Goal: Ask a question

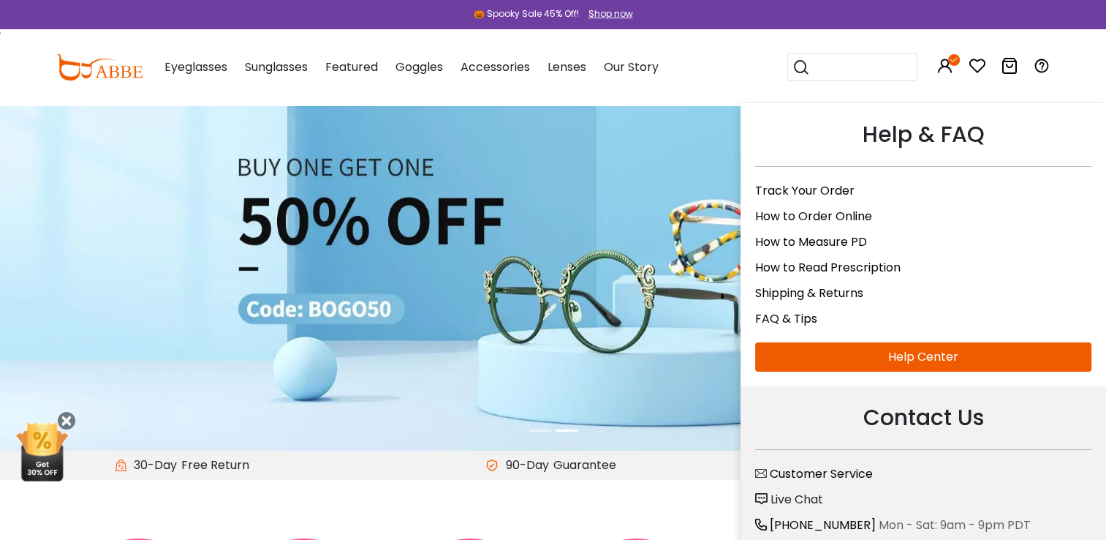
click at [1044, 65] on icon at bounding box center [1042, 66] width 18 height 18
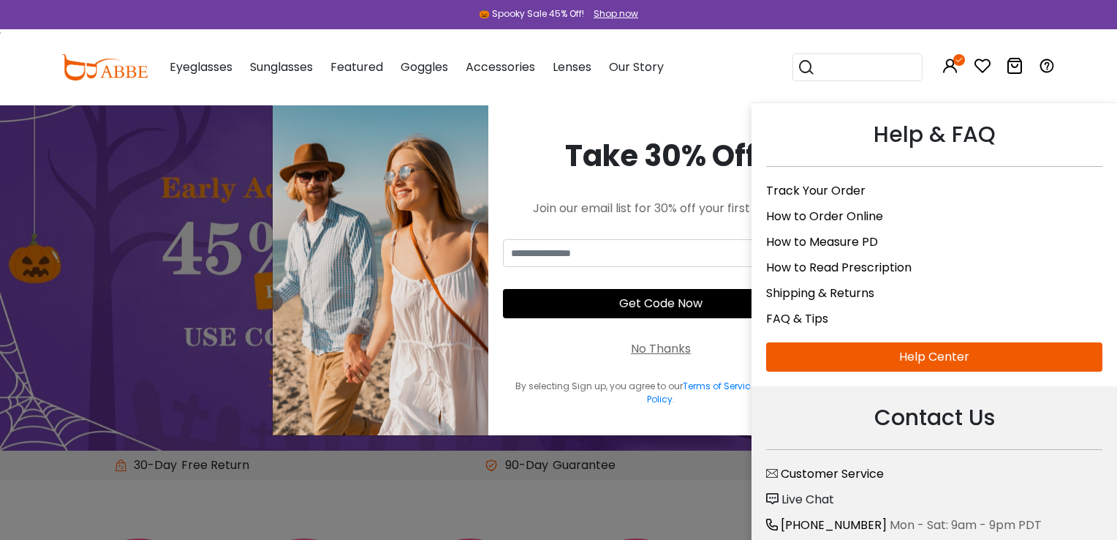
click at [1044, 60] on icon at bounding box center [1047, 66] width 18 height 18
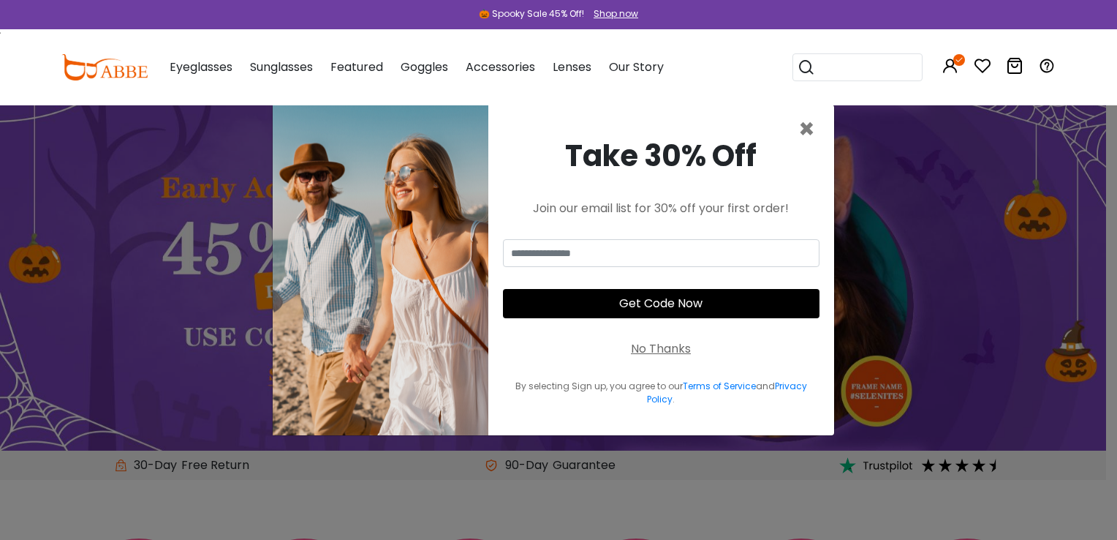
click at [1044, 60] on icon at bounding box center [1047, 66] width 18 height 18
click at [1049, 66] on icon at bounding box center [1047, 66] width 18 height 18
drag, startPoint x: 0, startPoint y: 0, endPoint x: 1049, endPoint y: 66, distance: 1050.6
click at [1049, 66] on icon at bounding box center [1047, 66] width 18 height 18
click at [807, 130] on span "×" at bounding box center [806, 128] width 17 height 37
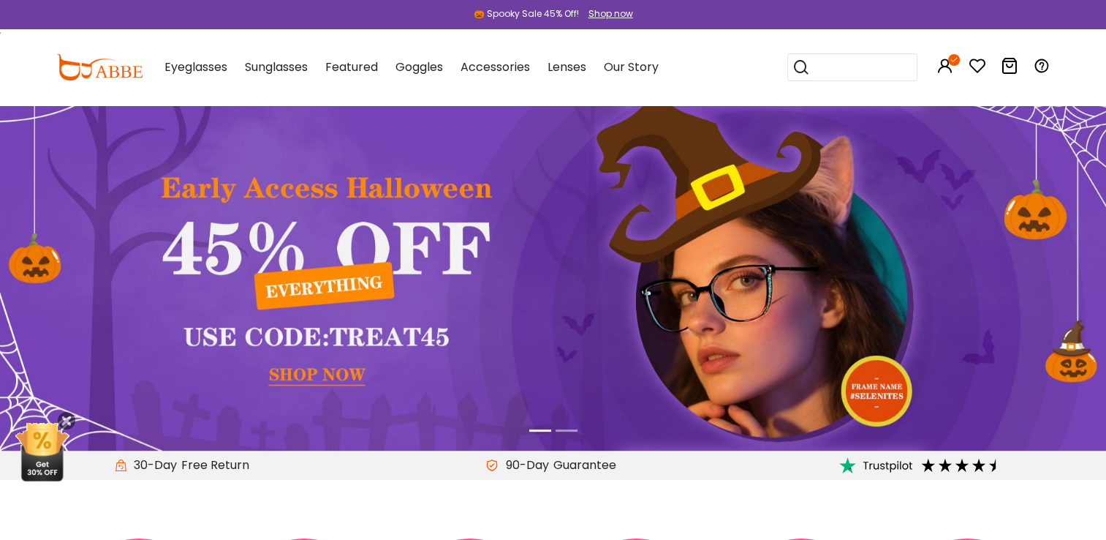
click at [1064, 72] on div "0 0 Eyeglasses Women's Eyeglasses" at bounding box center [553, 67] width 1106 height 76
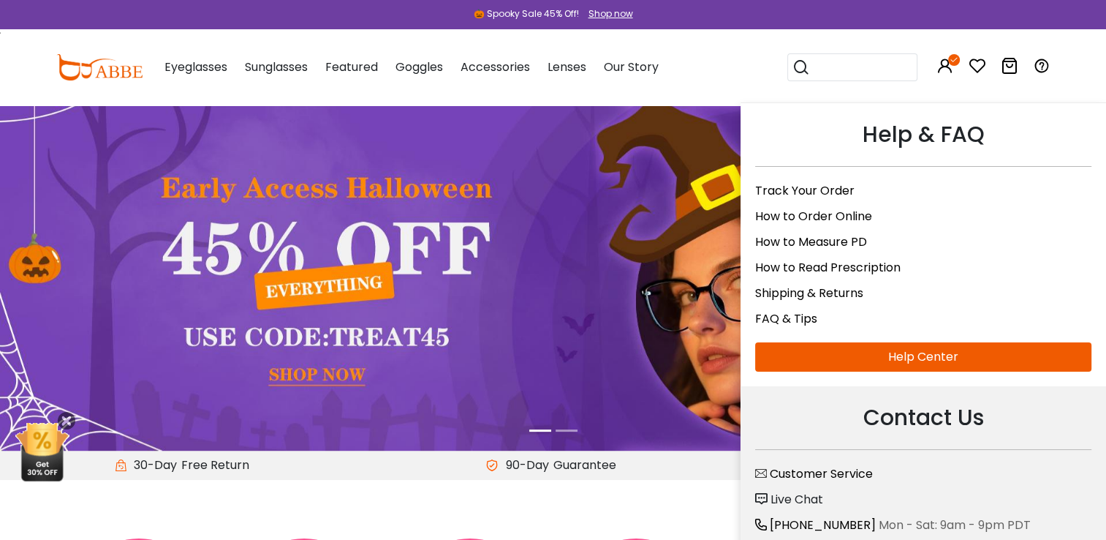
click at [1042, 66] on icon at bounding box center [1042, 66] width 18 height 18
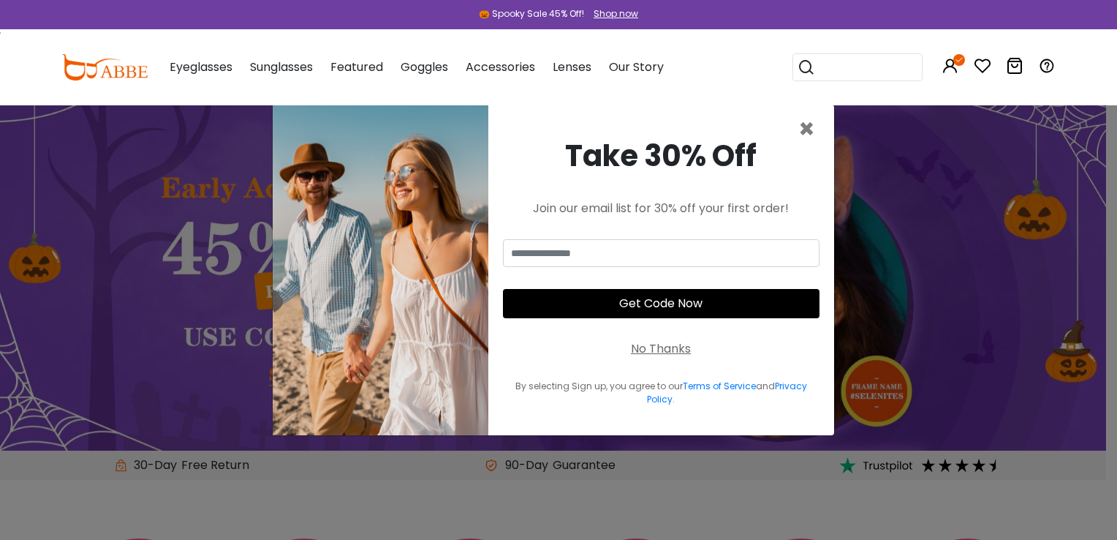
click at [1042, 66] on icon at bounding box center [1047, 66] width 18 height 18
click at [806, 130] on span "×" at bounding box center [806, 128] width 17 height 37
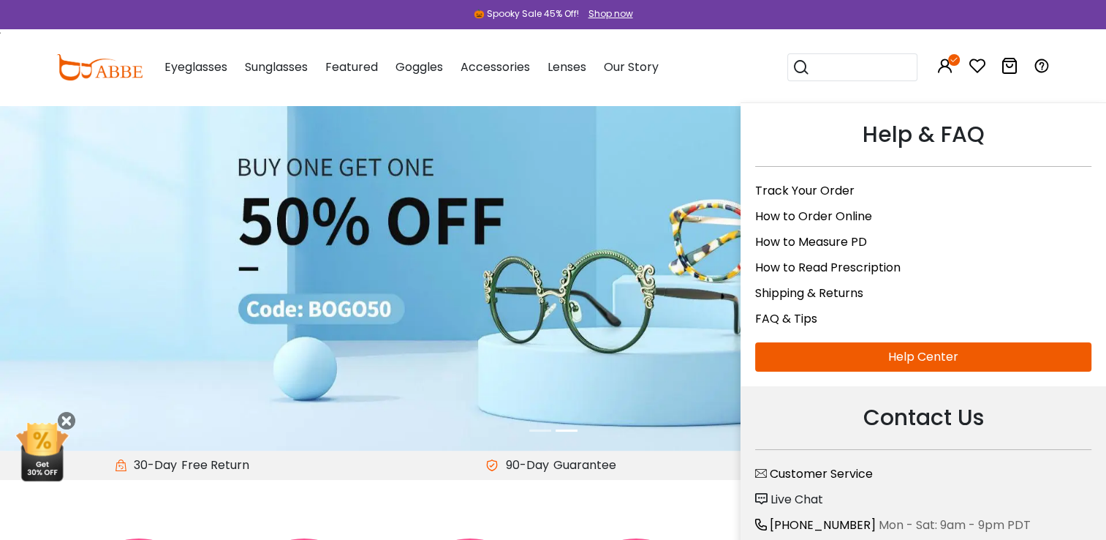
click at [910, 349] on link "Help Center" at bounding box center [923, 356] width 336 height 29
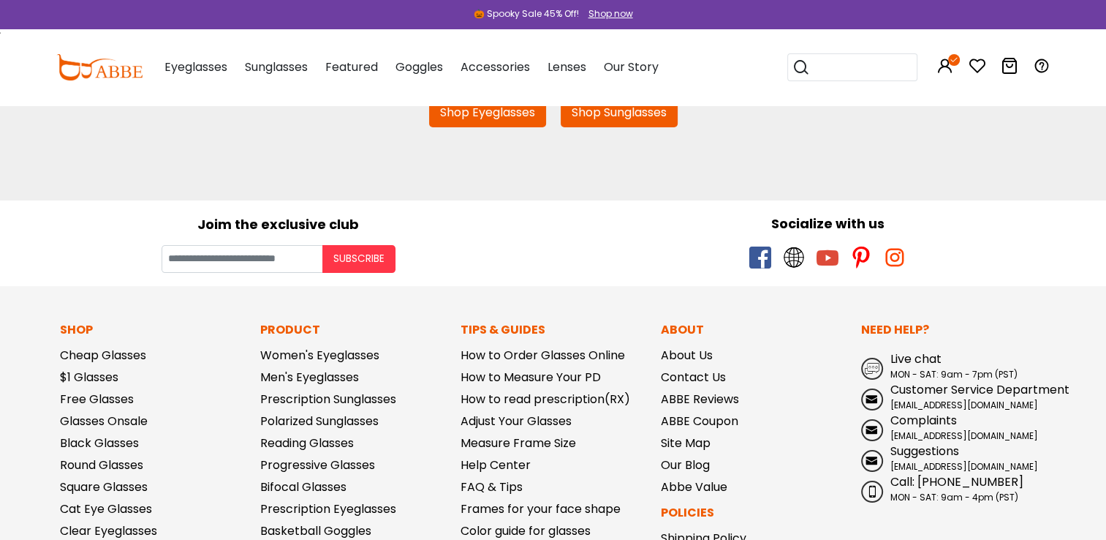
scroll to position [190, 0]
